Goal: Transaction & Acquisition: Purchase product/service

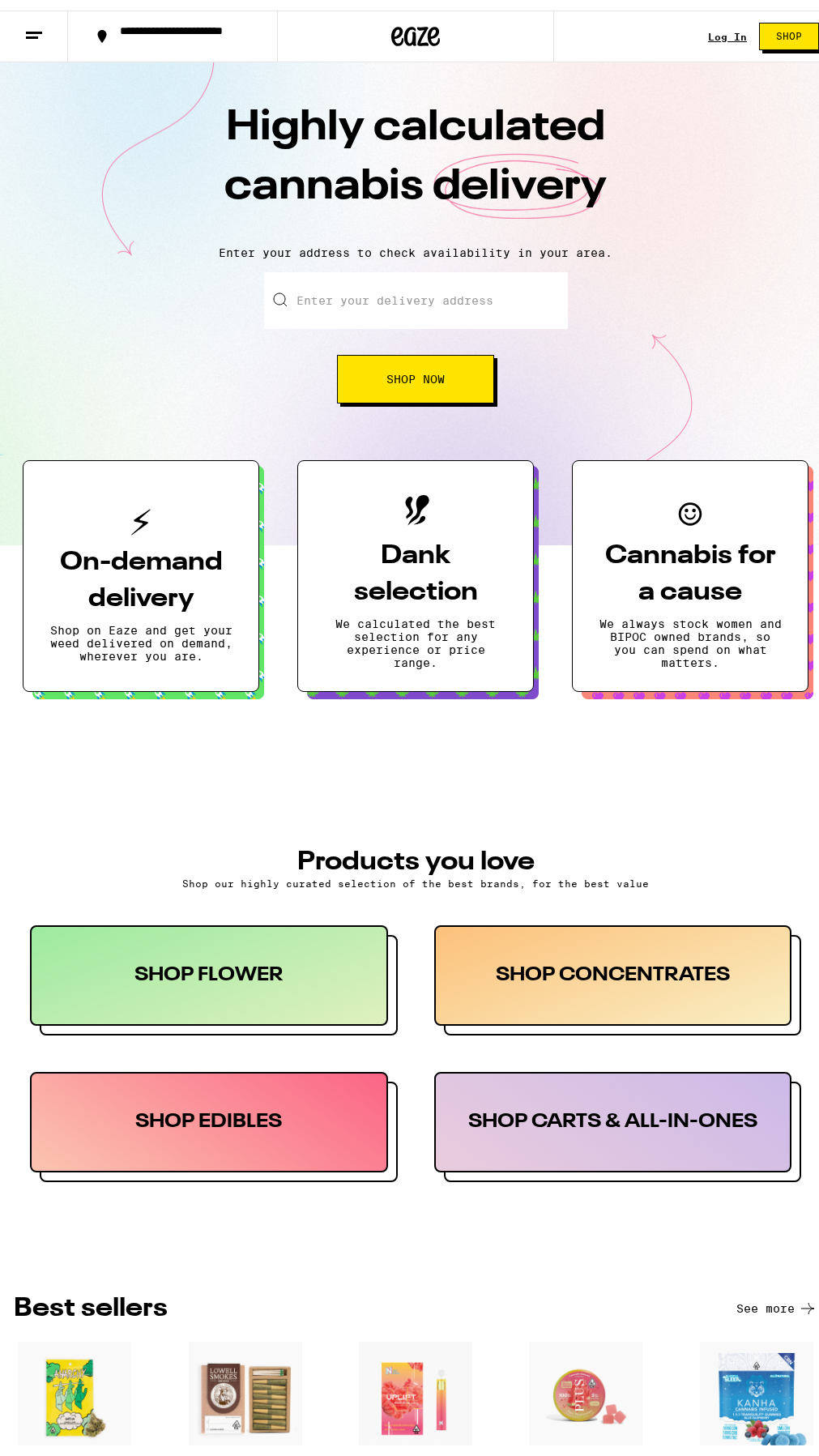
click at [418, 372] on span "Shop Now" at bounding box center [416, 369] width 59 height 12
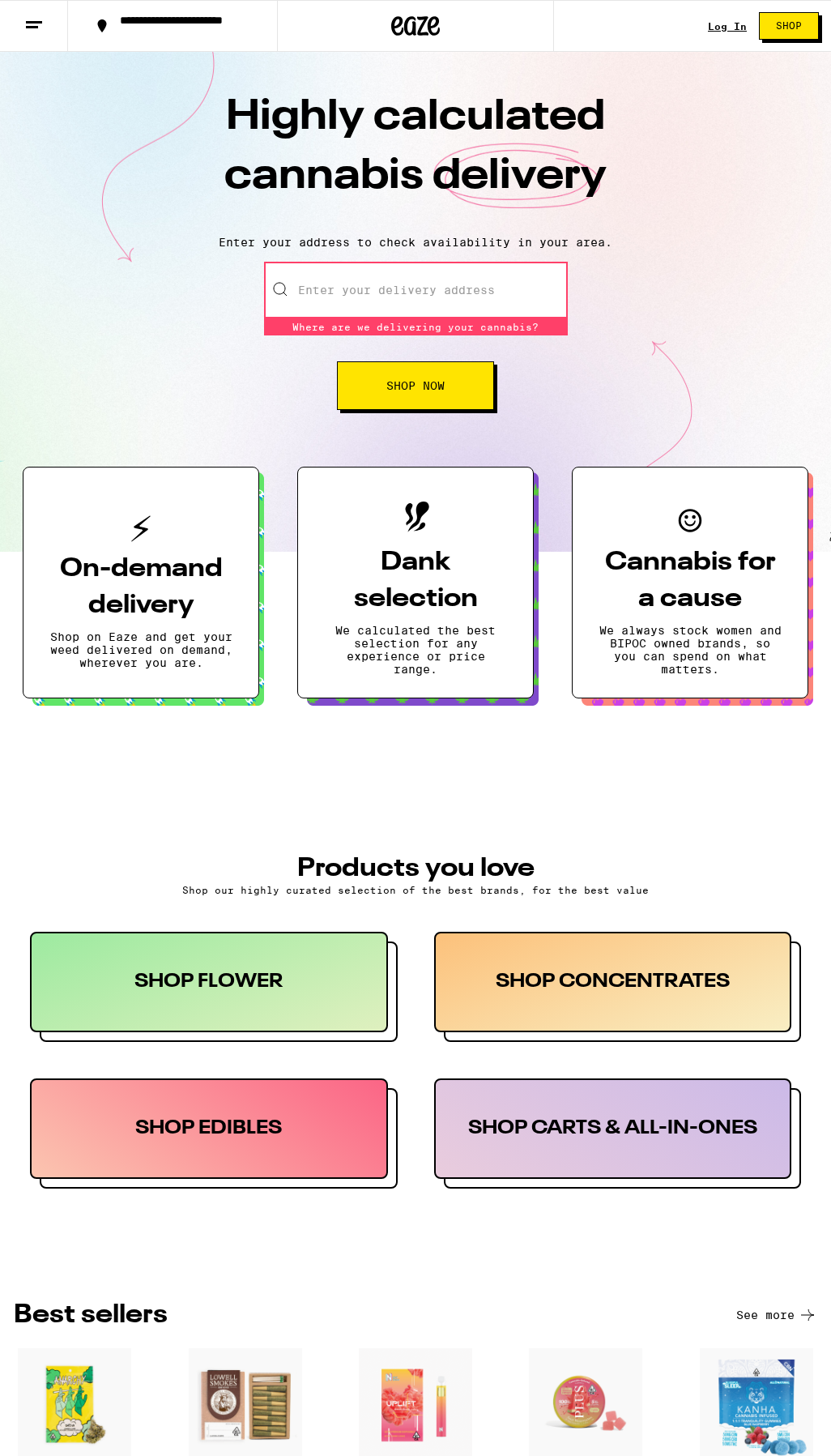
click at [382, 289] on body "**********" at bounding box center [415, 1339] width 831 height 2678
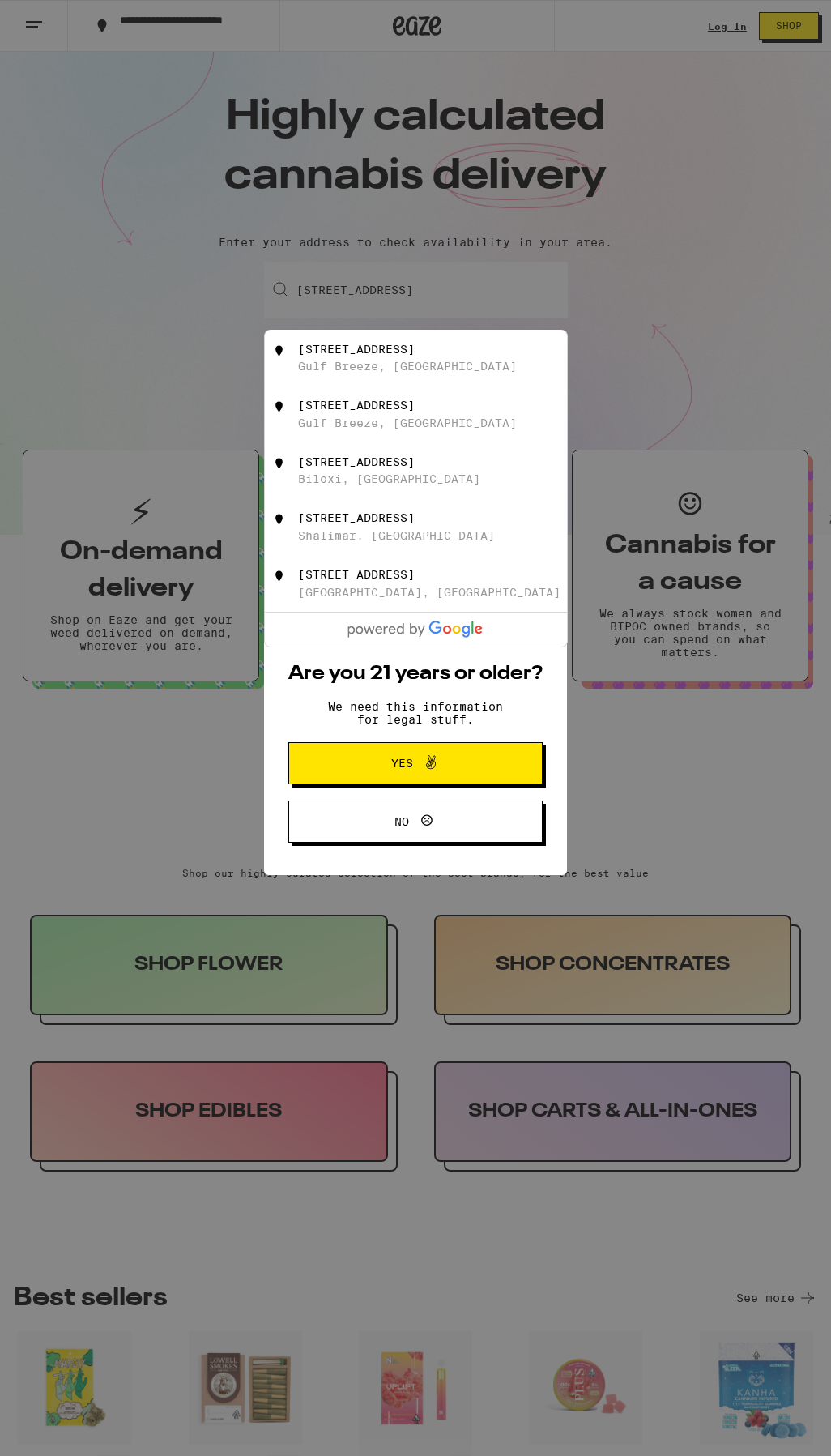
click at [442, 772] on span "Yes" at bounding box center [415, 763] width 123 height 21
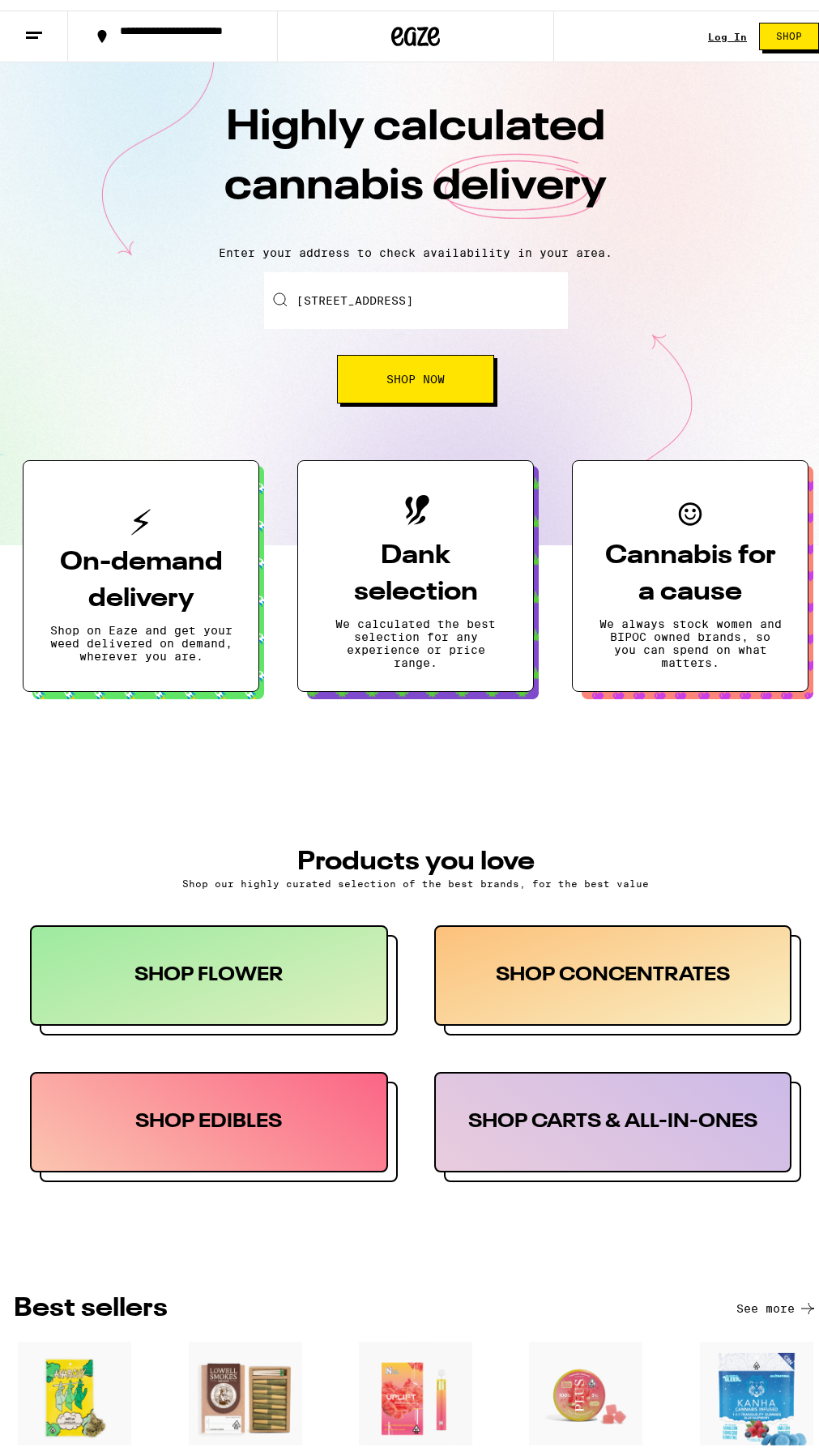
click at [396, 382] on button "Shop Now" at bounding box center [415, 369] width 157 height 49
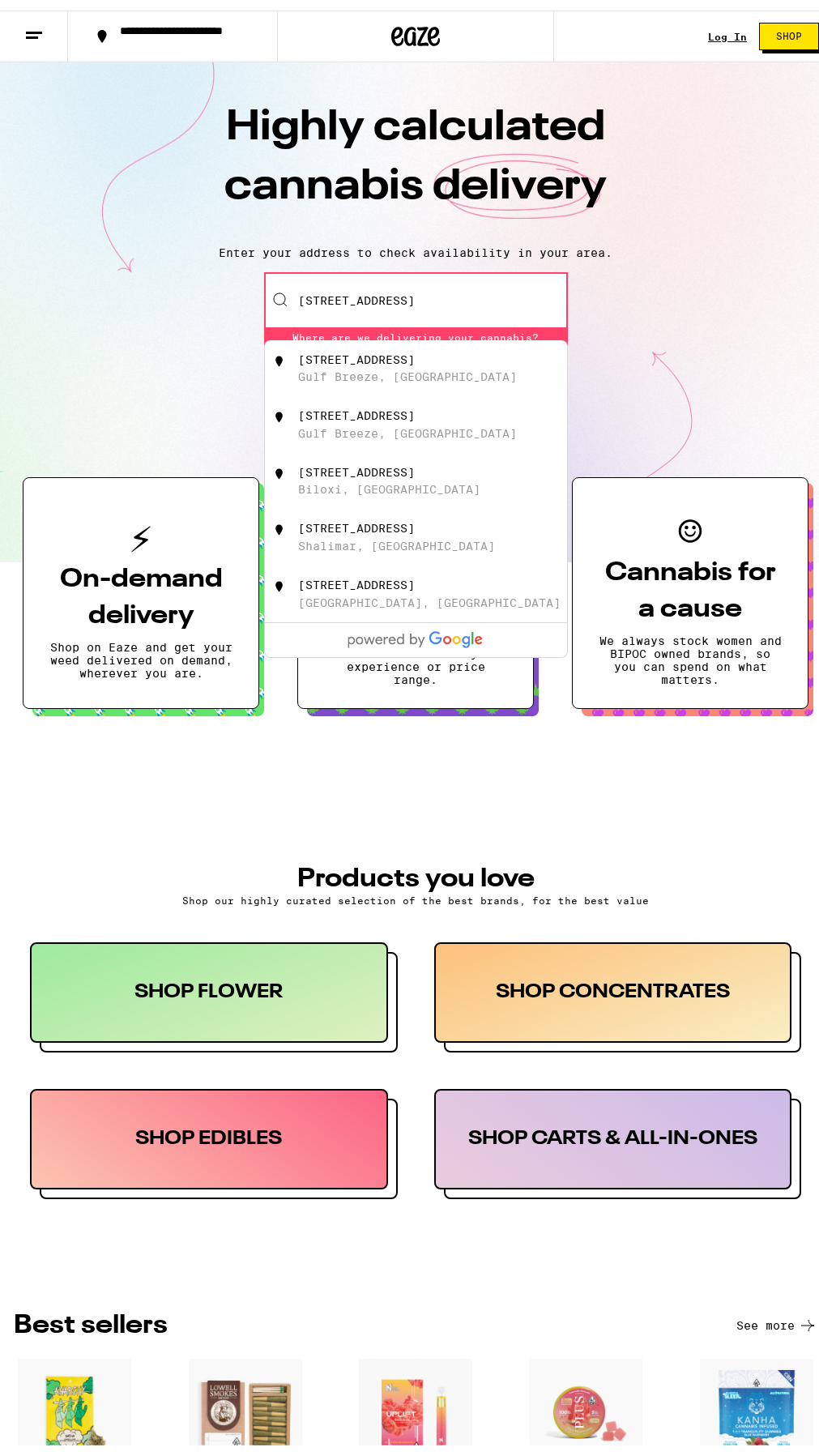
click at [394, 360] on div "[STREET_ADDRESS]" at bounding box center [443, 358] width 289 height 31
type input "[STREET_ADDRESS]"
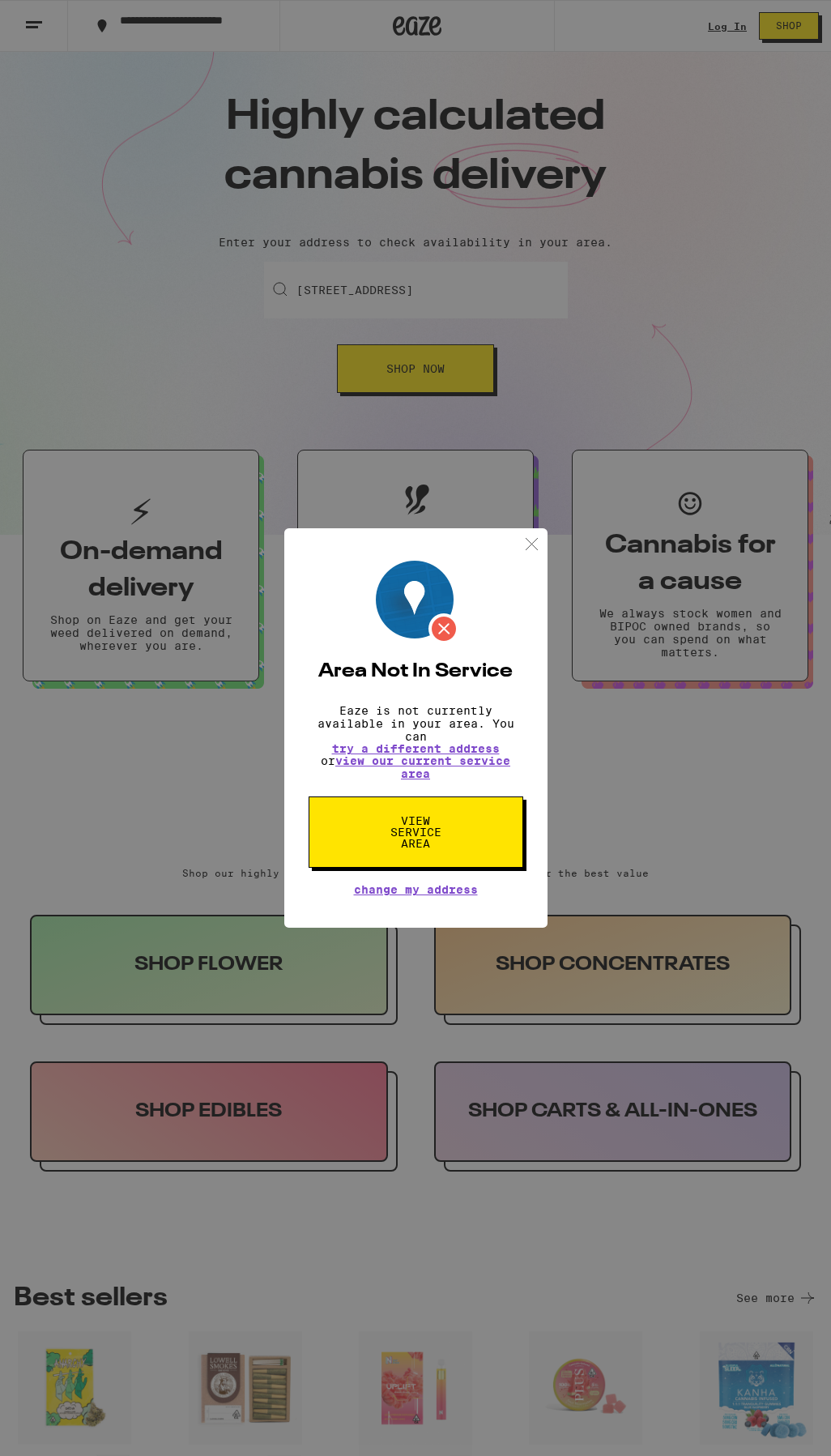
click at [449, 850] on span "View Service Area" at bounding box center [416, 832] width 84 height 34
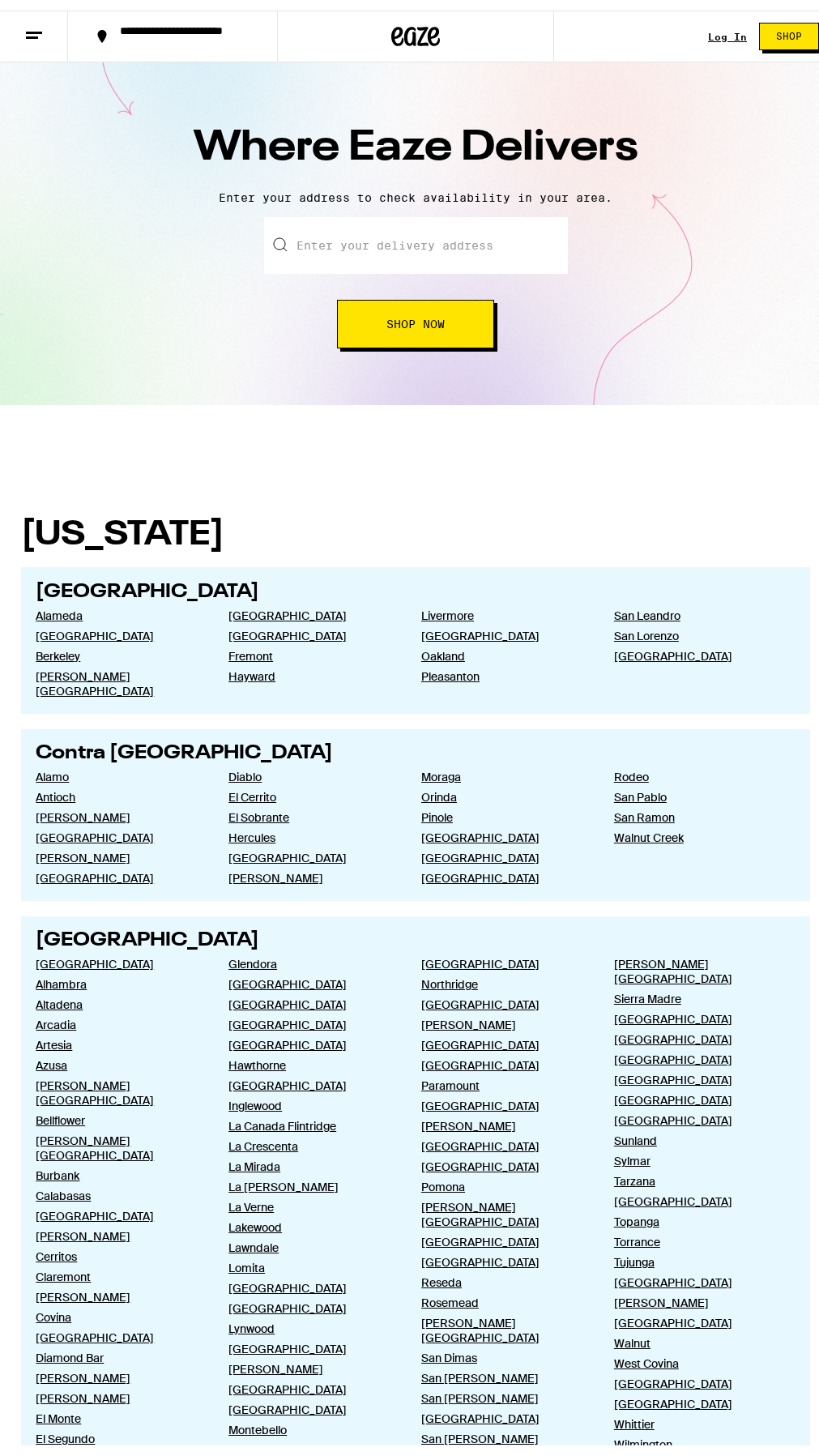
click at [400, 241] on input "text" at bounding box center [416, 235] width 303 height 57
drag, startPoint x: 400, startPoint y: 265, endPoint x: 395, endPoint y: 320, distance: 55.2
click at [395, 320] on span "Shop Now" at bounding box center [416, 314] width 59 height 12
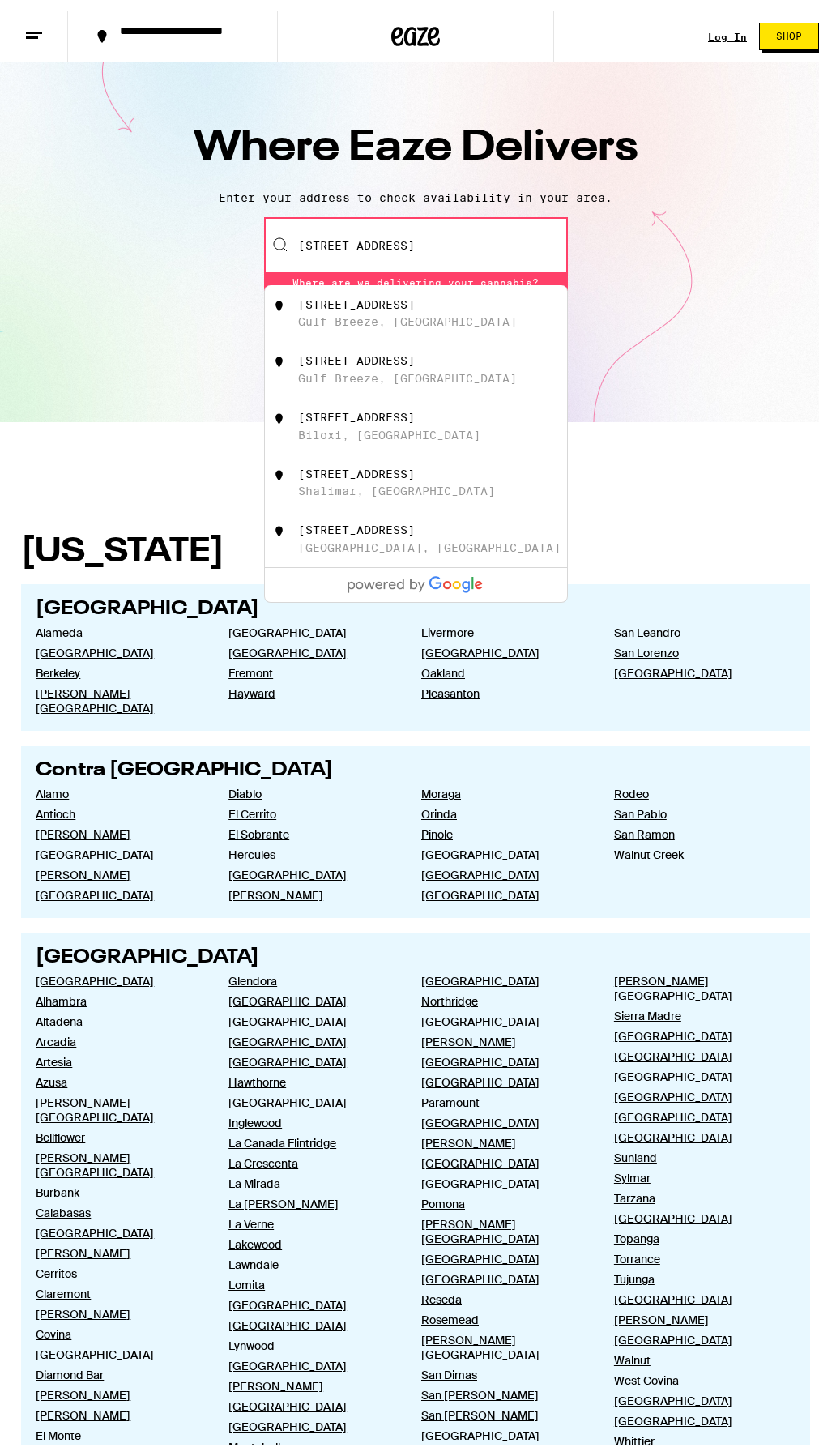
click at [386, 316] on div "Gulf Breeze, [GEOGRAPHIC_DATA]" at bounding box center [407, 310] width 219 height 13
type input "[STREET_ADDRESS]"
